Goal: Information Seeking & Learning: Learn about a topic

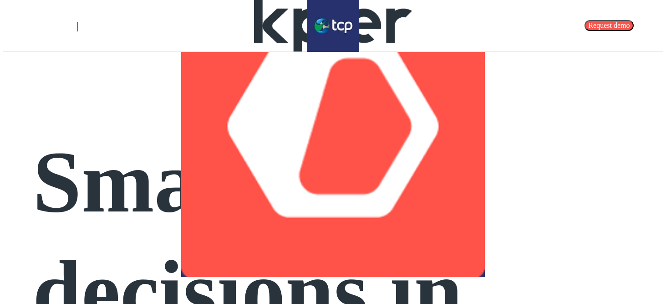
scroll to position [28, 0]
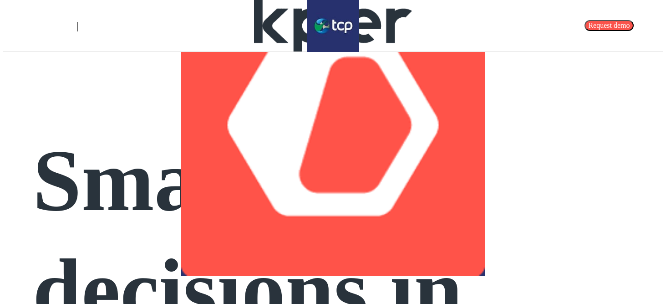
drag, startPoint x: 61, startPoint y: 129, endPoint x: 222, endPoint y: 188, distance: 171.6
drag, startPoint x: 222, startPoint y: 191, endPoint x: 58, endPoint y: 134, distance: 173.0
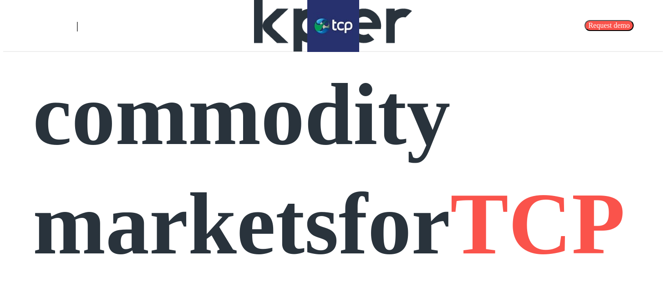
scroll to position [322, 0]
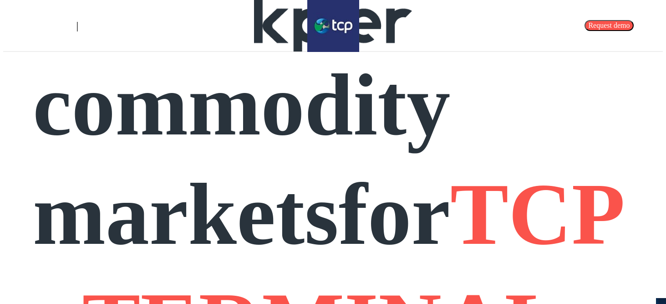
drag, startPoint x: 283, startPoint y: 66, endPoint x: 359, endPoint y: 110, distance: 87.9
drag, startPoint x: 372, startPoint y: 115, endPoint x: 294, endPoint y: 73, distance: 88.4
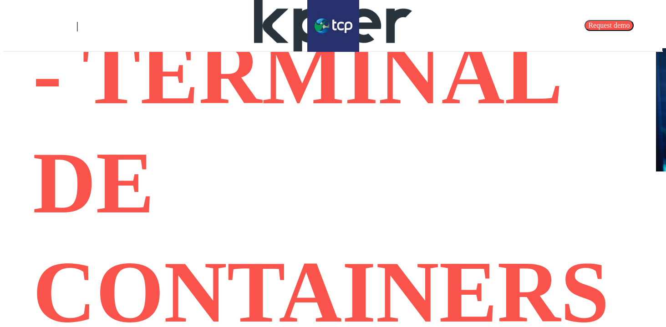
scroll to position [705, 0]
